Goal: Task Accomplishment & Management: Use online tool/utility

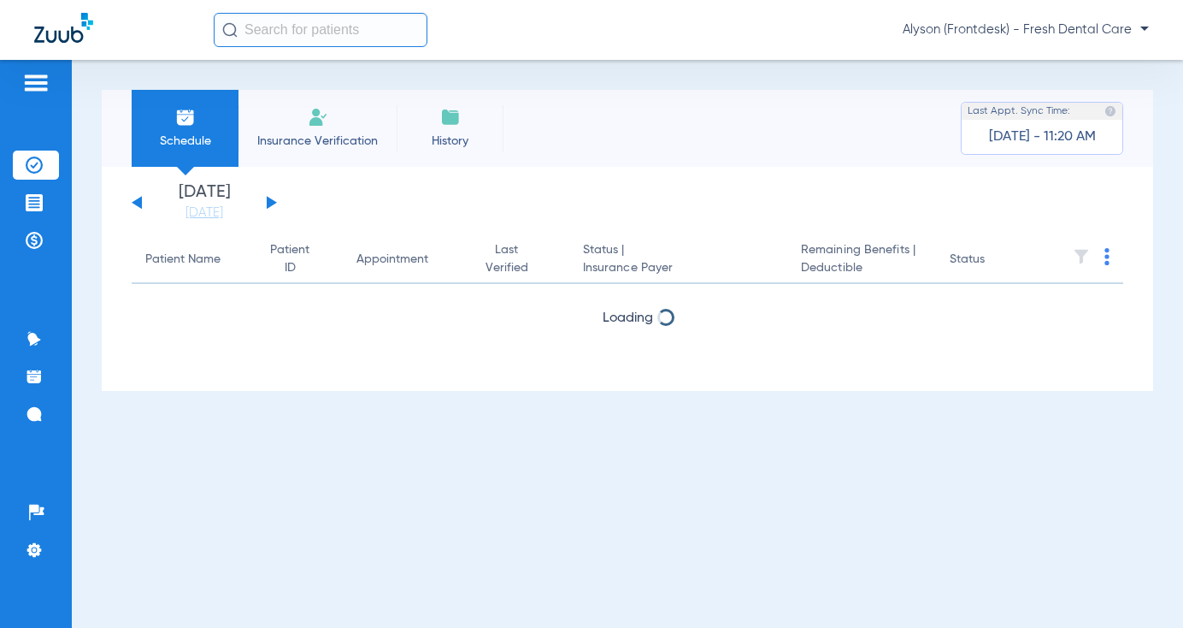
click at [365, 26] on input "text" at bounding box center [321, 30] width 214 height 34
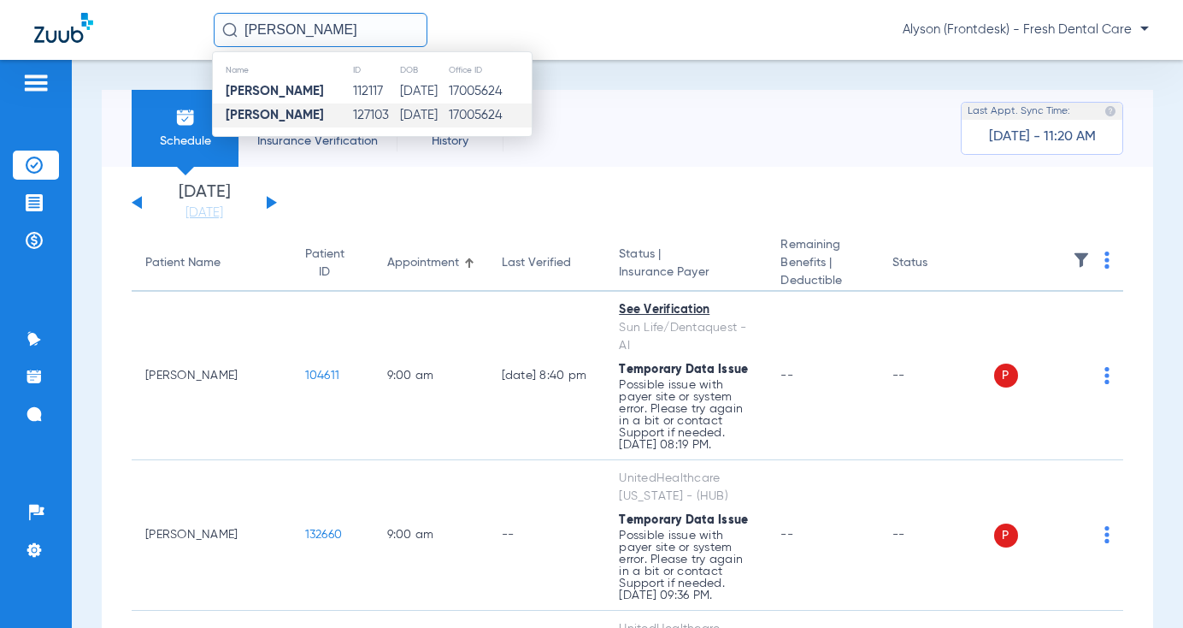
type input "[PERSON_NAME]"
click at [399, 123] on td "[DATE]" at bounding box center [423, 115] width 49 height 24
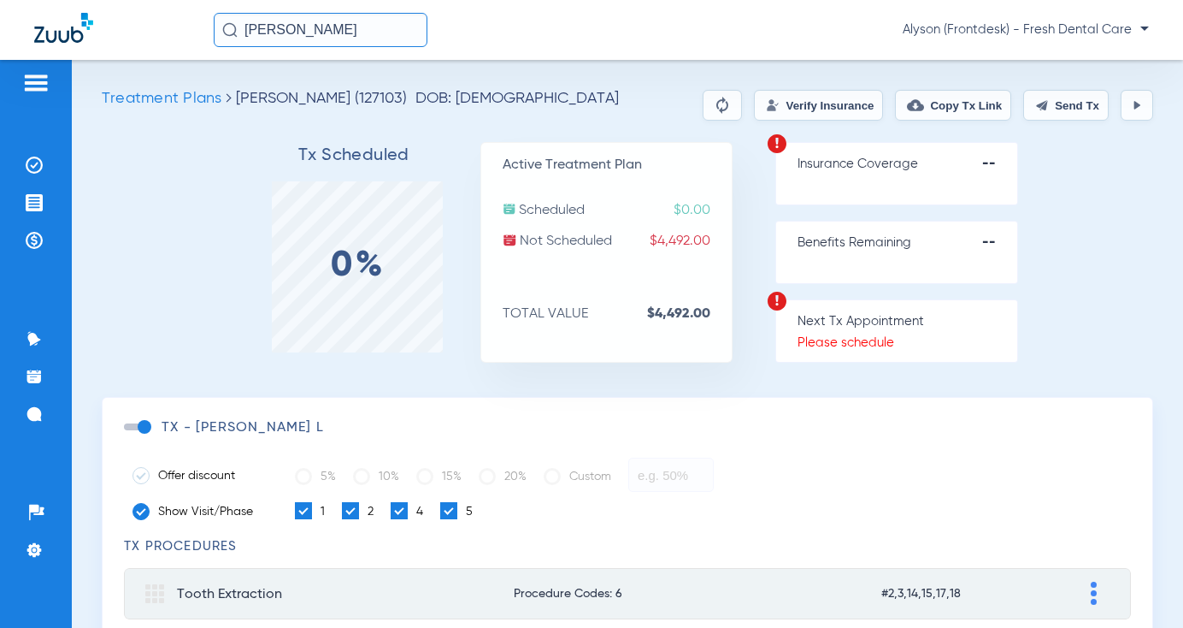
click at [834, 109] on button "Verify Insurance" at bounding box center [818, 105] width 129 height 31
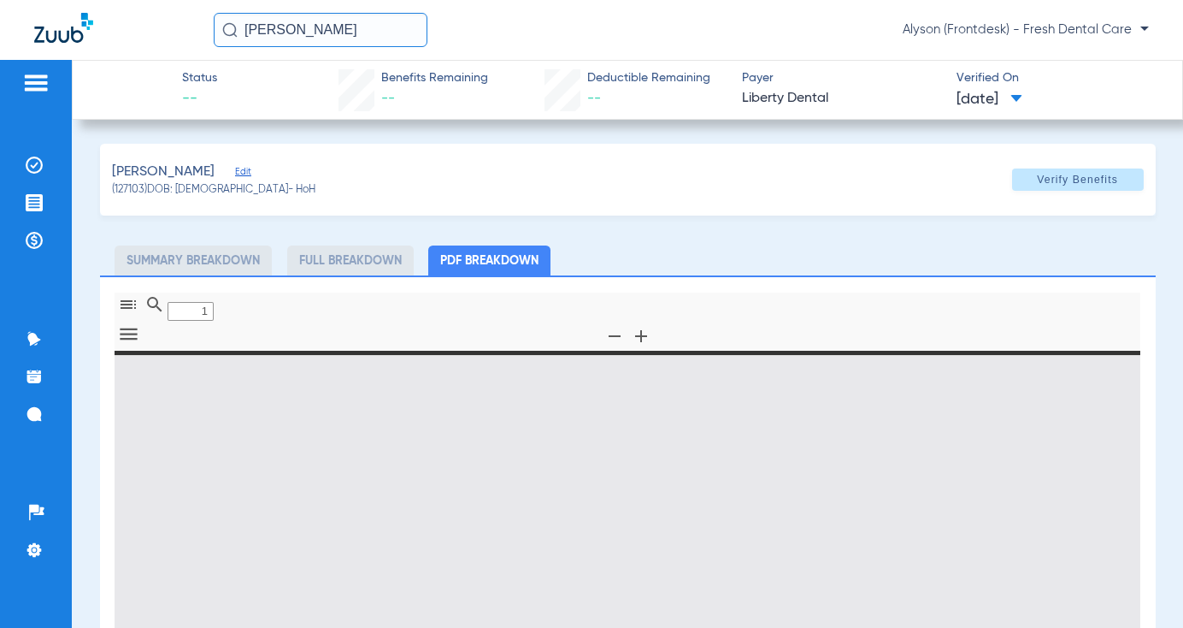
type input "0"
select select "page-width"
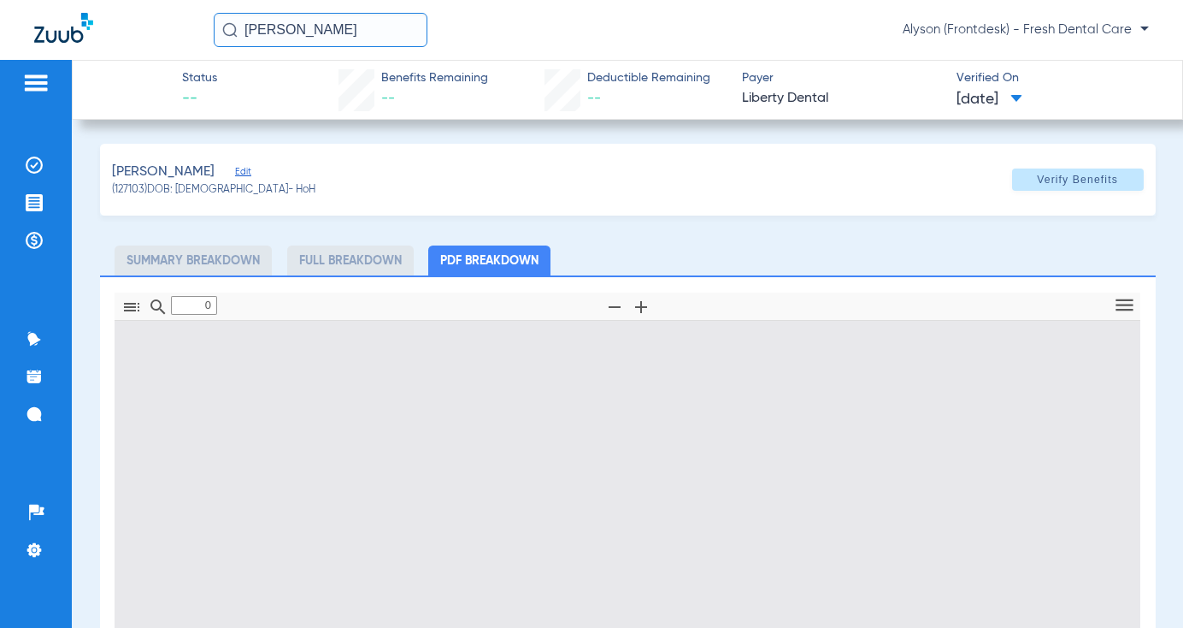
type input "1"
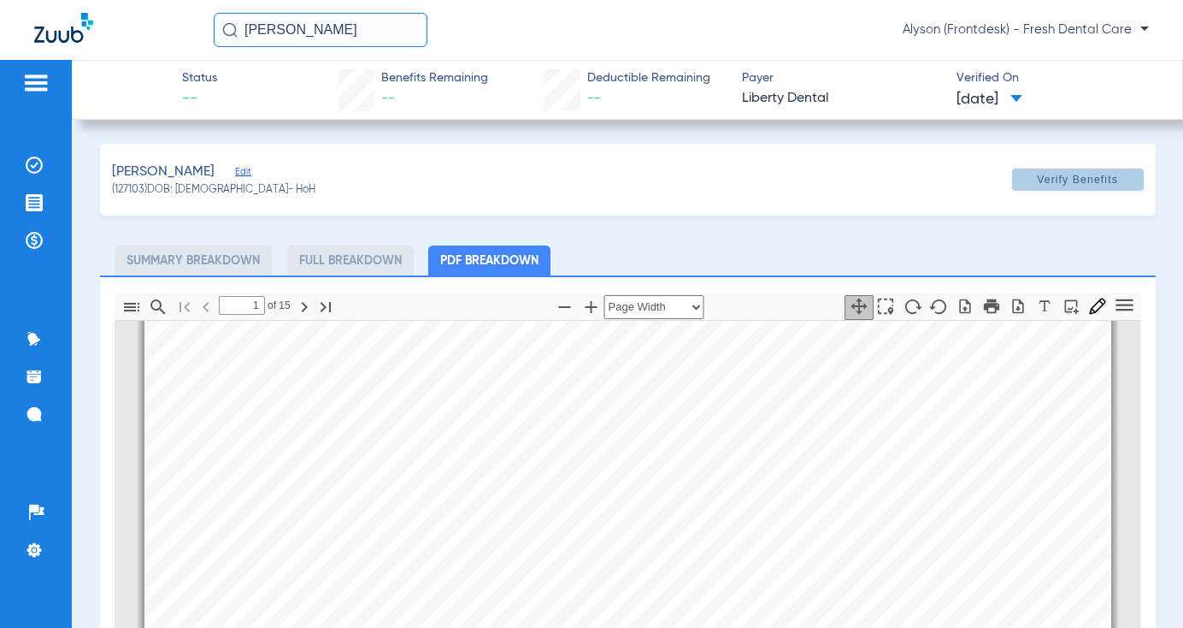
click at [1071, 185] on span "Verify Benefits" at bounding box center [1077, 180] width 81 height 14
click at [984, 306] on icon "button" at bounding box center [991, 305] width 15 height 15
click at [1010, 310] on icon "button" at bounding box center [1018, 306] width 17 height 17
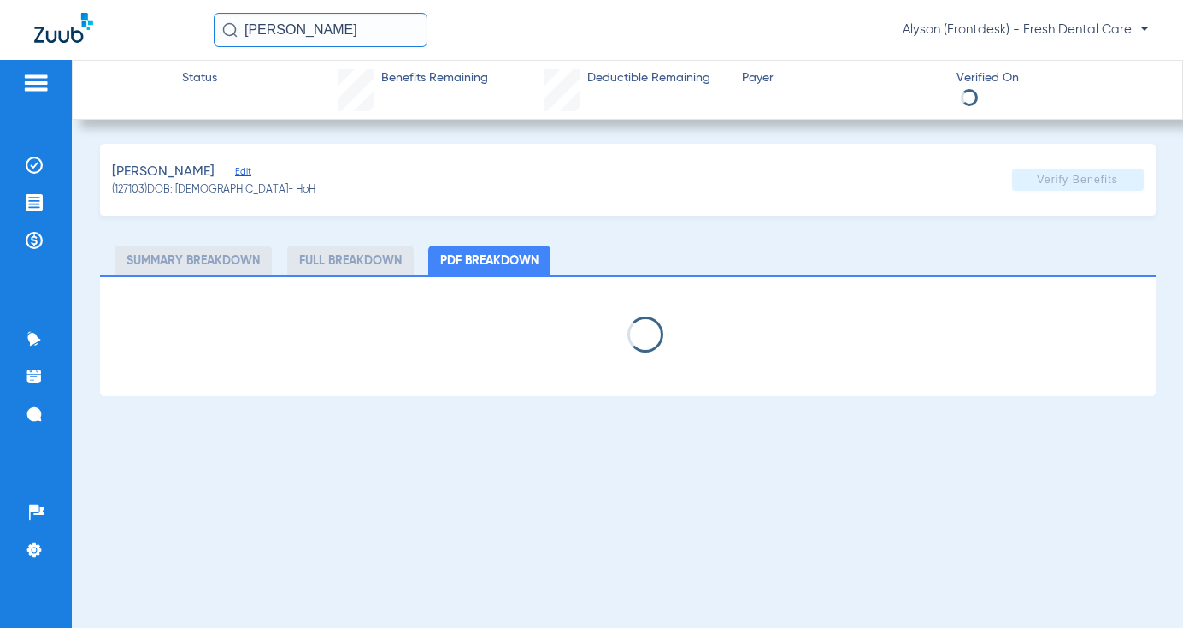
select select "page-width"
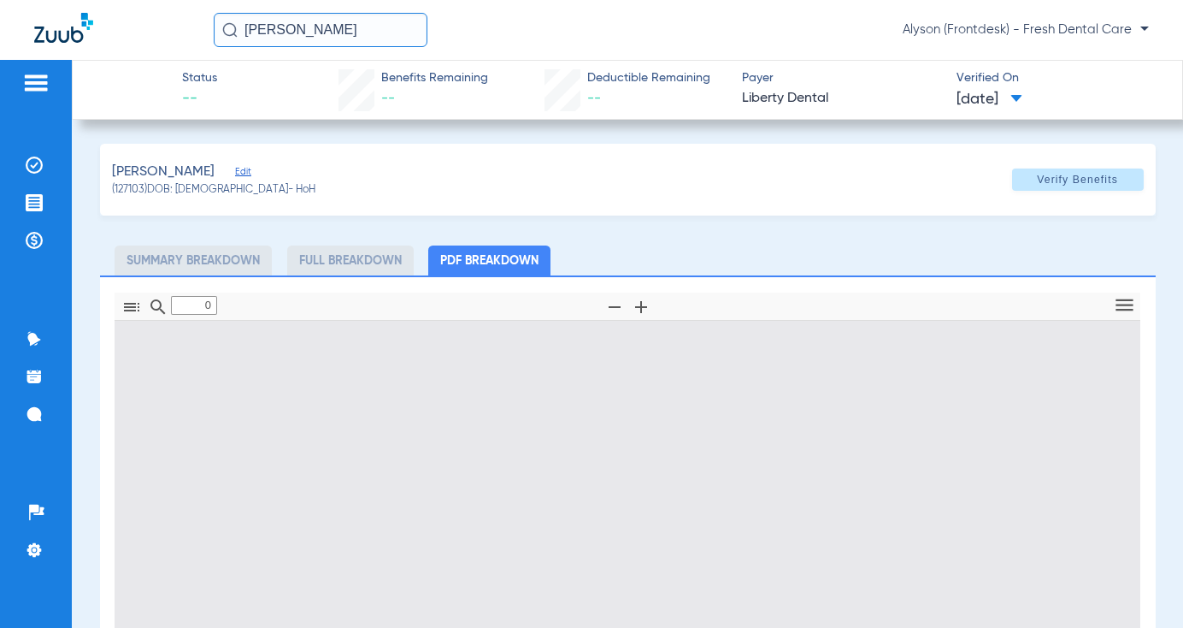
type input "1"
